Goal: Task Accomplishment & Management: Manage account settings

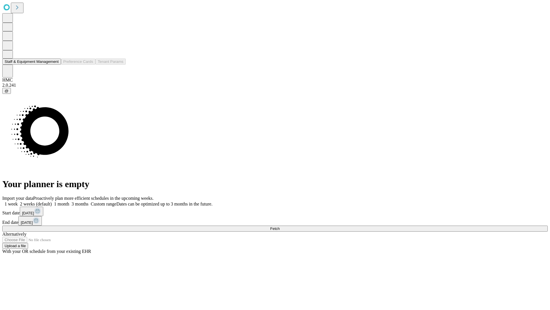
click at [55, 65] on button "Staff & Equipment Management" at bounding box center [31, 61] width 59 height 6
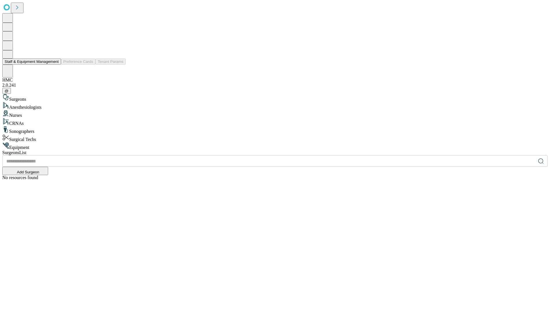
click at [55, 65] on button "Staff & Equipment Management" at bounding box center [31, 61] width 59 height 6
